Goal: Information Seeking & Learning: Learn about a topic

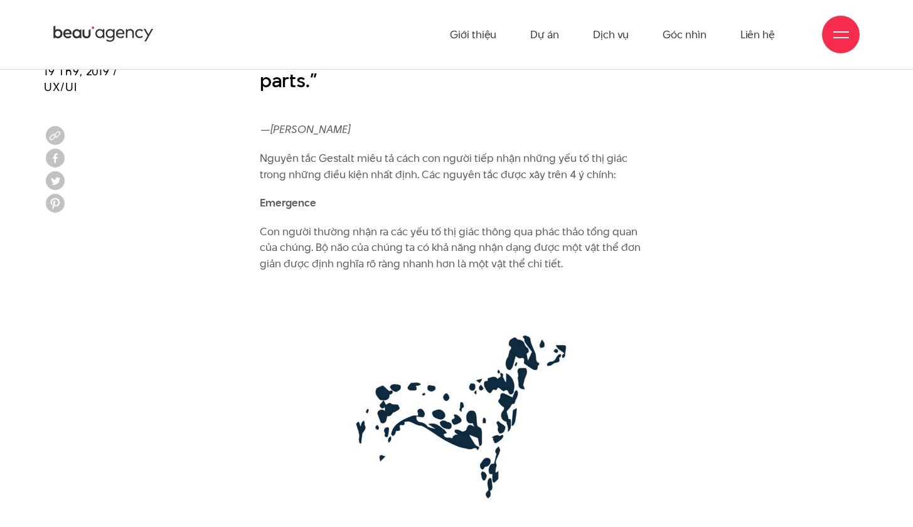
scroll to position [2124, 0]
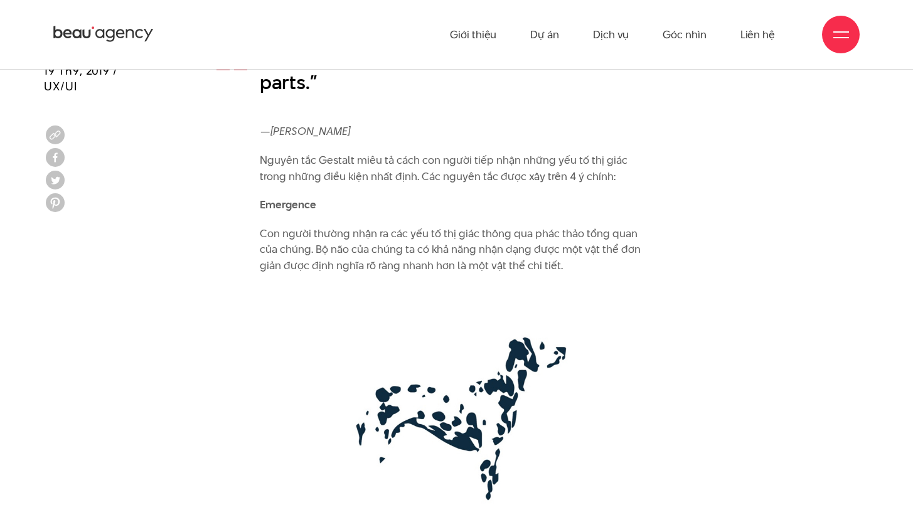
drag, startPoint x: 602, startPoint y: 141, endPoint x: 234, endPoint y: 121, distance: 368.4
copy p "Nguyên tắc Gestalt miêu tả cách con người tiếp nhận những yếu tố thị giác trong…"
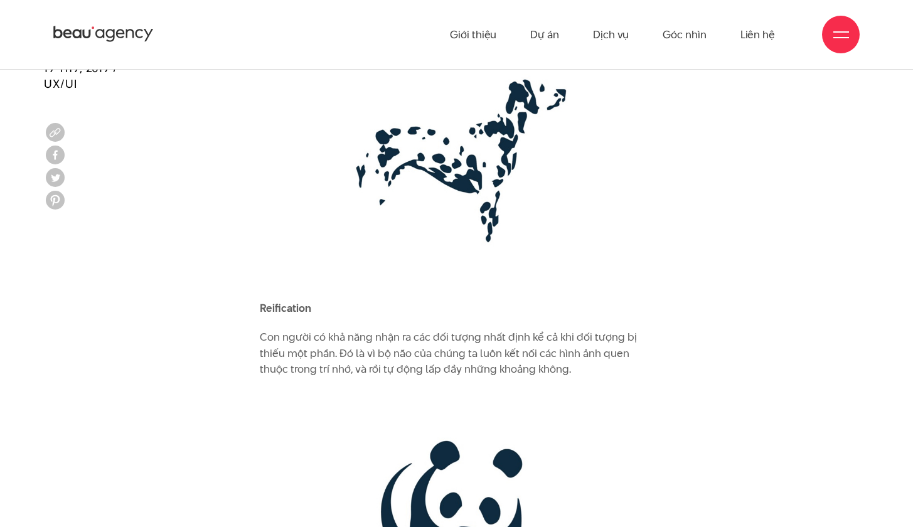
scroll to position [2371, 0]
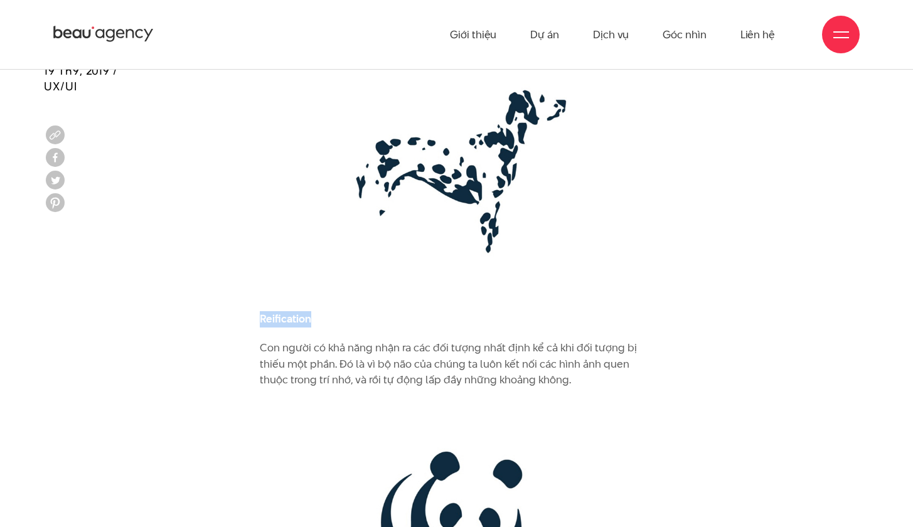
drag, startPoint x: 319, startPoint y: 291, endPoint x: 234, endPoint y: 281, distance: 86.0
click at [606, 237] on img at bounding box center [457, 170] width 394 height 260
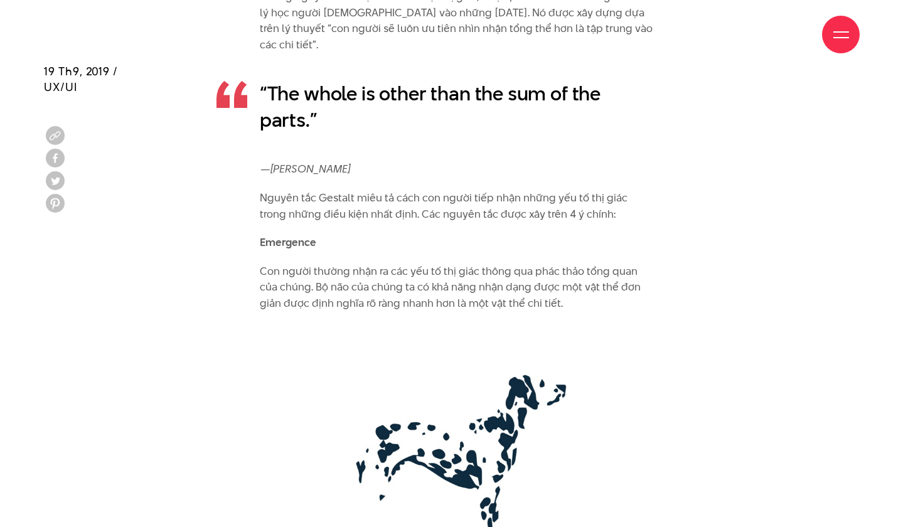
scroll to position [2087, 0]
drag, startPoint x: 317, startPoint y: 209, endPoint x: 245, endPoint y: 210, distance: 72.2
copy b "Emergence"
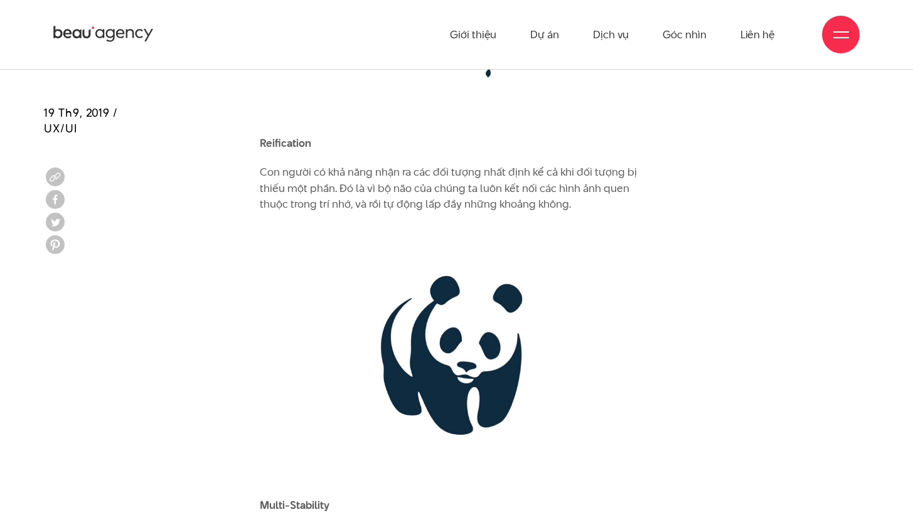
scroll to position [2540, 0]
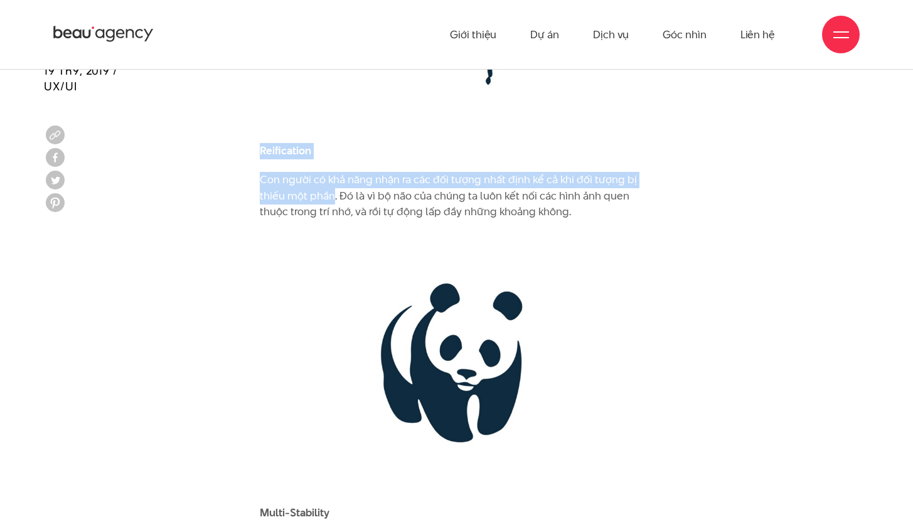
drag, startPoint x: 334, startPoint y: 161, endPoint x: 255, endPoint y: 117, distance: 89.6
copy div "Reification Con người có khả năng nhận ra các đối tượng nhất định kể cả khi đối…"
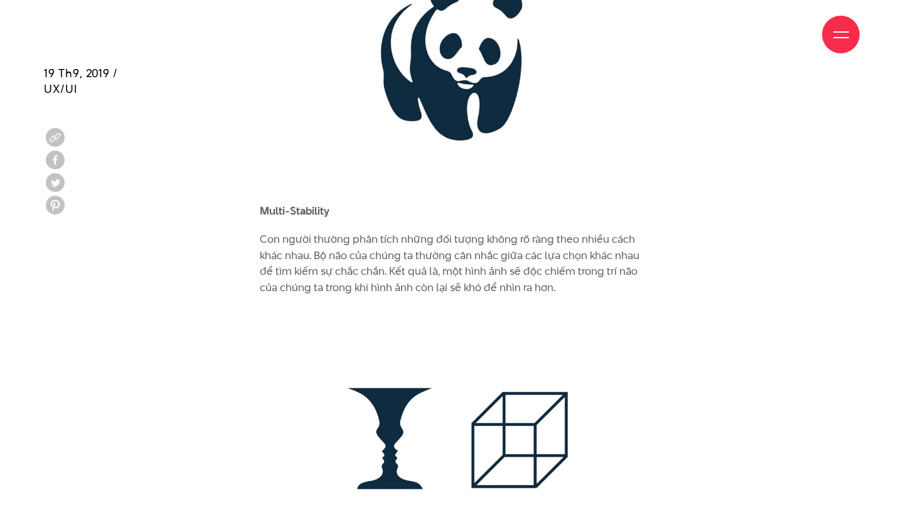
scroll to position [2844, 0]
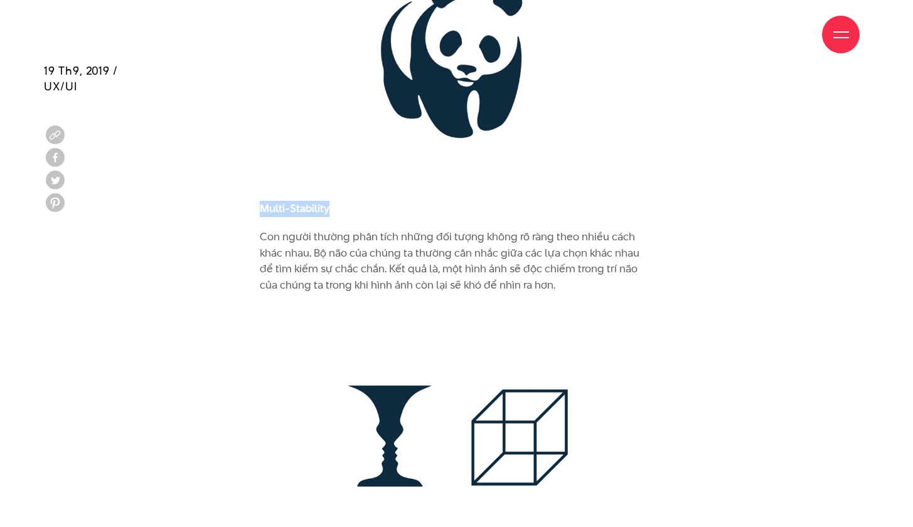
drag, startPoint x: 331, startPoint y: 169, endPoint x: 250, endPoint y: 173, distance: 81.0
copy b "Multi-Stability"
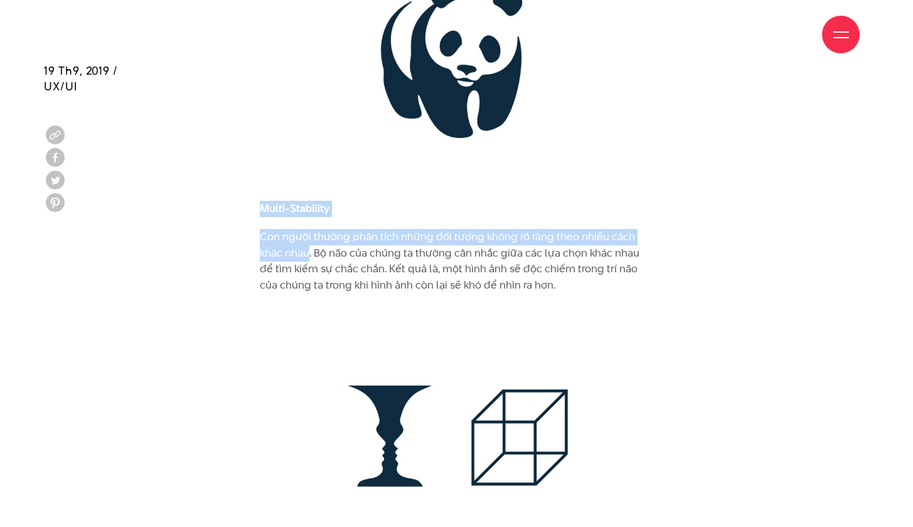
drag, startPoint x: 311, startPoint y: 218, endPoint x: 241, endPoint y: 166, distance: 87.0
copy div "Multi-Stability Con người thường phân tích những đối tượng không rõ ràng theo n…"
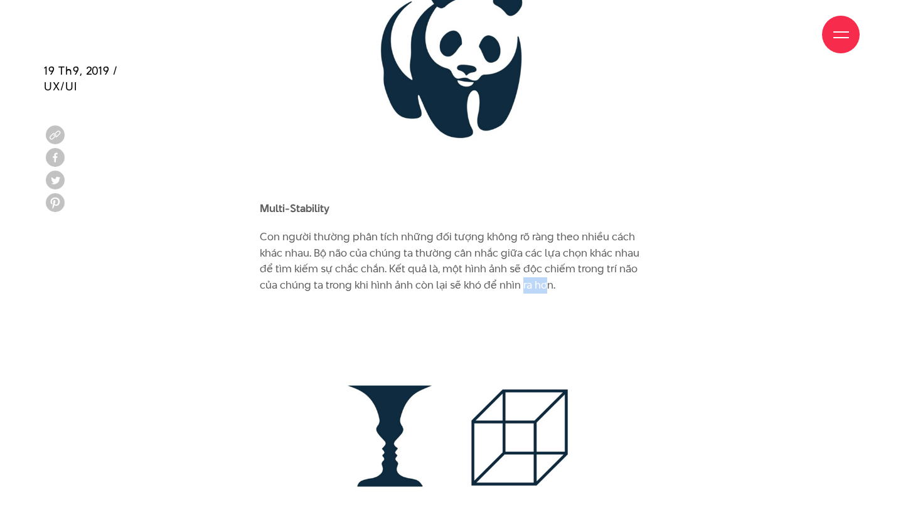
drag, startPoint x: 549, startPoint y: 247, endPoint x: 535, endPoint y: 246, distance: 13.2
click at [529, 246] on p "Con người thường phân tích những đối tượng không rõ ràng theo nhiều cách khác n…" at bounding box center [457, 261] width 394 height 64
drag, startPoint x: 562, startPoint y: 246, endPoint x: 314, endPoint y: 222, distance: 249.7
click at [314, 229] on p "Con người thường phân tích những đối tượng không rõ ràng theo nhiều cách khác n…" at bounding box center [457, 261] width 394 height 64
copy p "Bộ não của chúng ta thường cân nhắc giữa các lựa chọn khác nhau để tìm kiếm sự …"
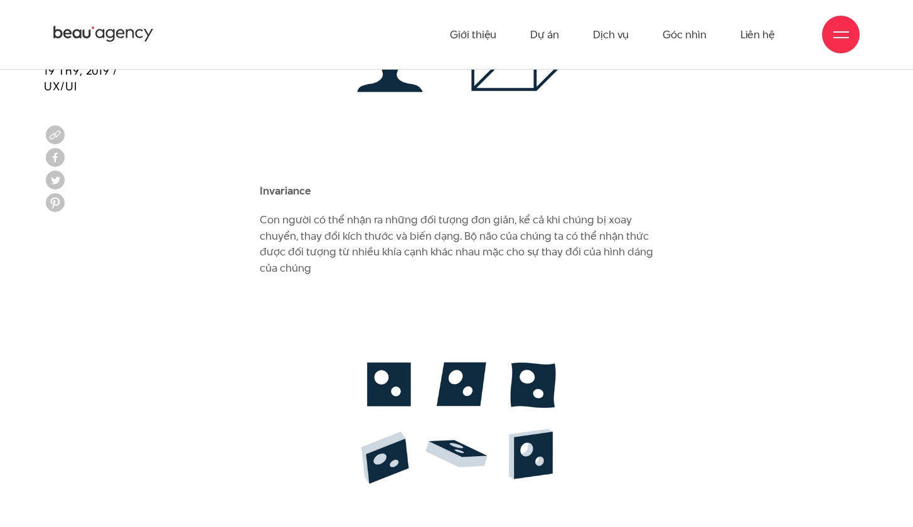
scroll to position [3232, 0]
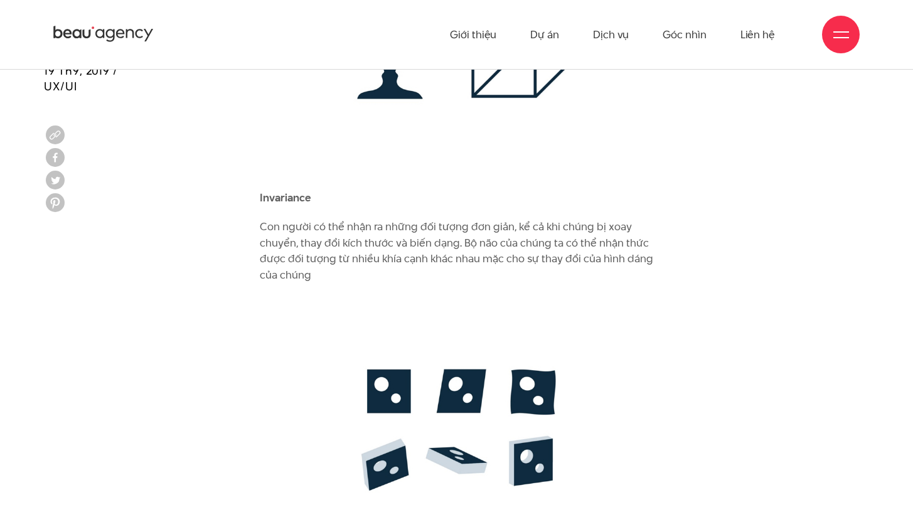
click at [325, 239] on p "Con người có thể nhận ra những đối tượng đơn giản, kể cả khi chúng bị xoay chuy…" at bounding box center [457, 251] width 394 height 64
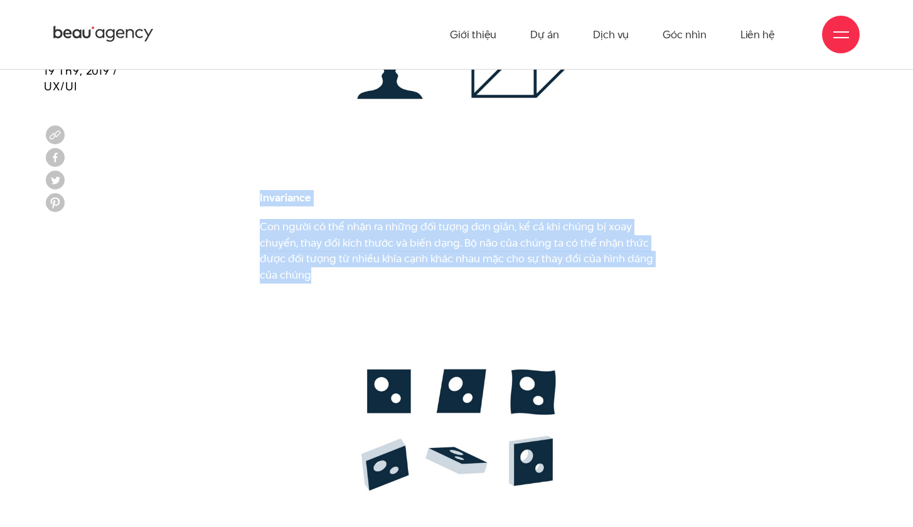
drag, startPoint x: 300, startPoint y: 21, endPoint x: 254, endPoint y: 156, distance: 143.1
copy div "Invariance Con người có thể nhận ra những đối tượng đơn giản, kể cả khi chúng b…"
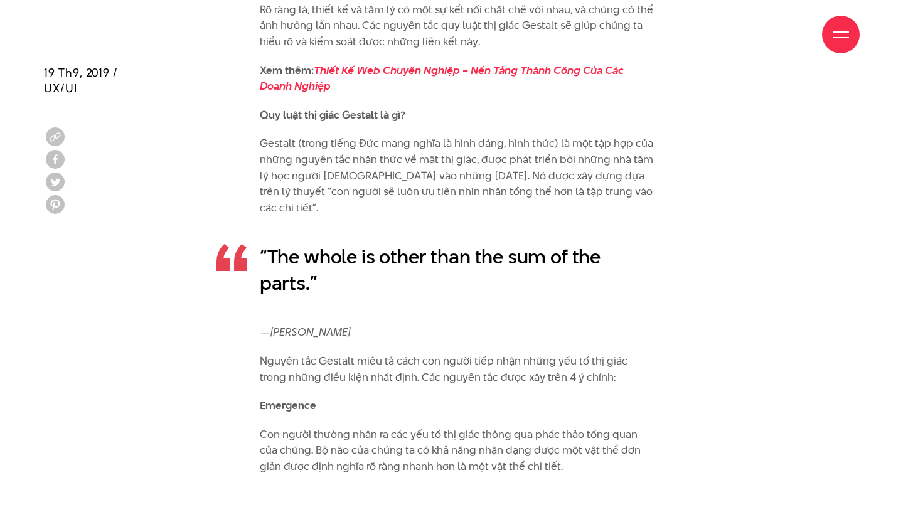
scroll to position [1927, 0]
